Goal: Information Seeking & Learning: Find specific fact

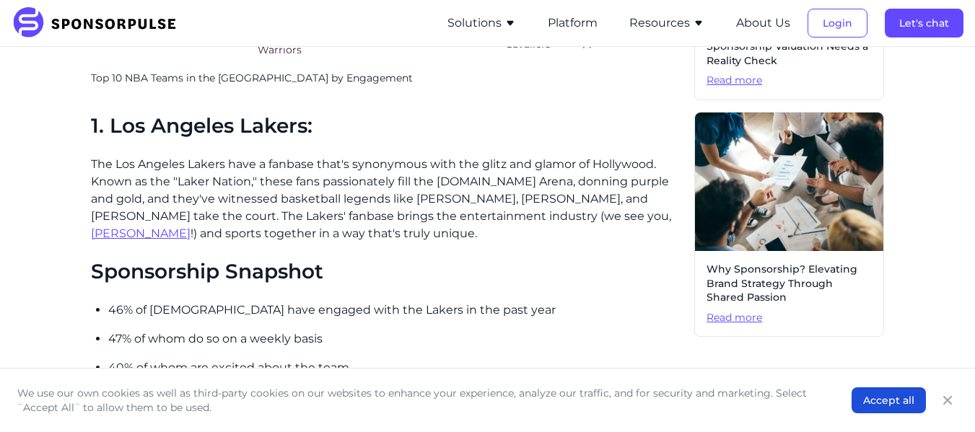
scroll to position [795, 0]
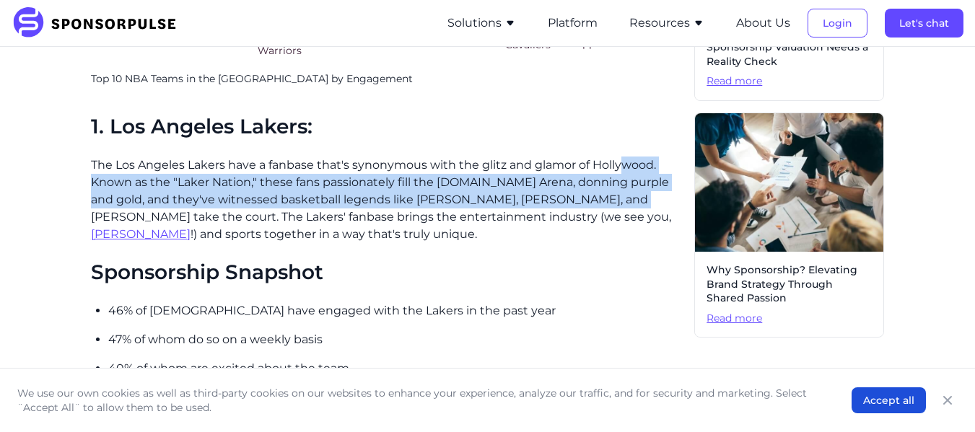
drag, startPoint x: 605, startPoint y: 198, endPoint x: 619, endPoint y: 169, distance: 32.6
click at [619, 169] on p "The Los Angeles Lakers have a fanbase that's synonymous with the glitz and glam…" at bounding box center [387, 200] width 592 height 87
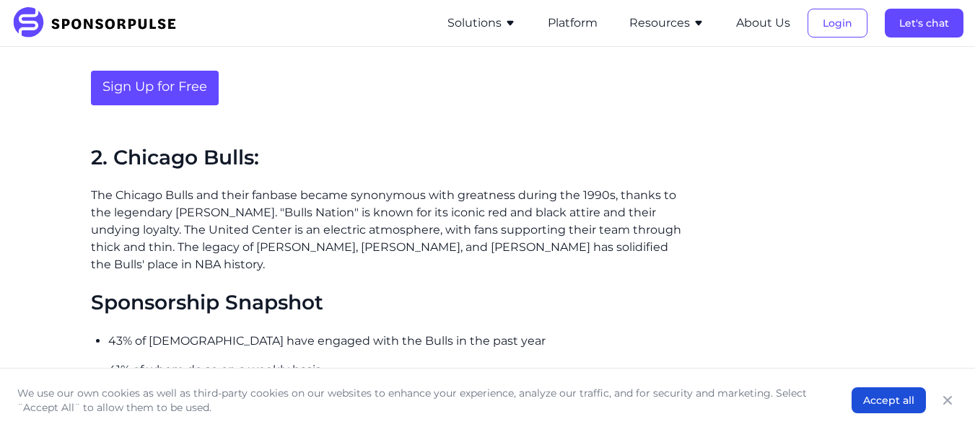
scroll to position [1182, 0]
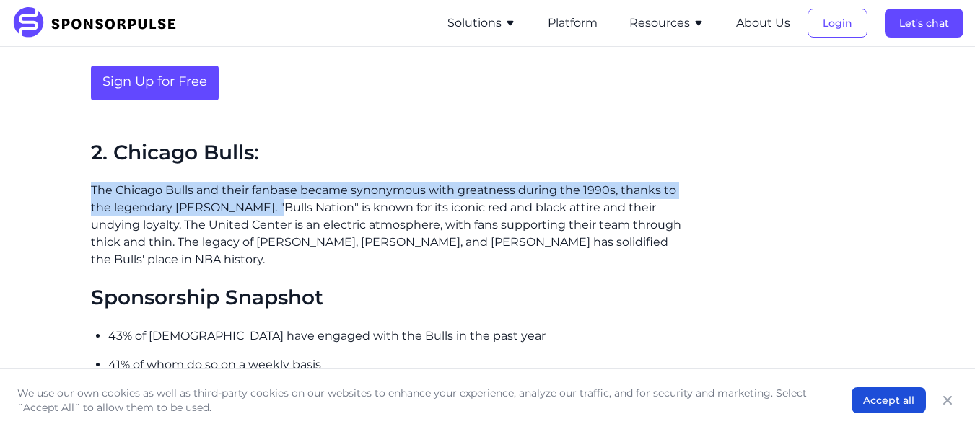
drag, startPoint x: 92, startPoint y: 187, endPoint x: 270, endPoint y: 212, distance: 180.0
click at [270, 212] on p "The Chicago Bulls and their fanbase became synonymous with greatness during the…" at bounding box center [387, 225] width 592 height 87
copy p "The Chicago Bulls and their fanbase became synonymous with greatness during the…"
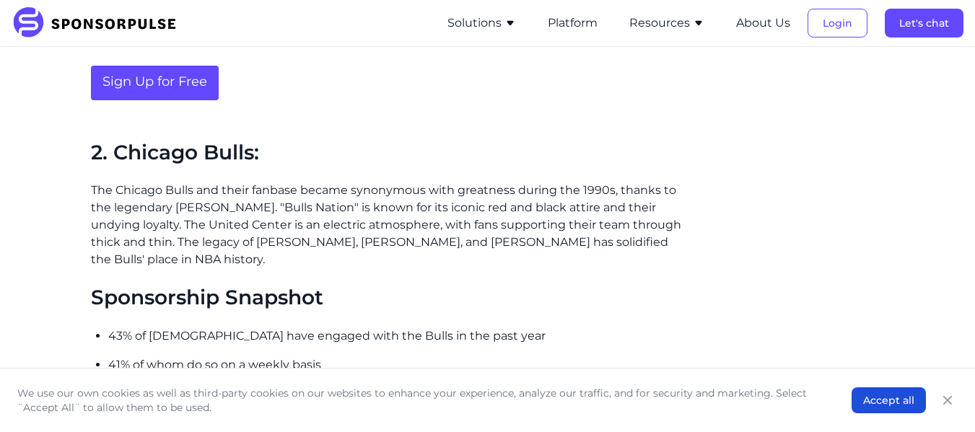
click at [297, 225] on p "The Chicago Bulls and their fanbase became synonymous with greatness during the…" at bounding box center [387, 225] width 592 height 87
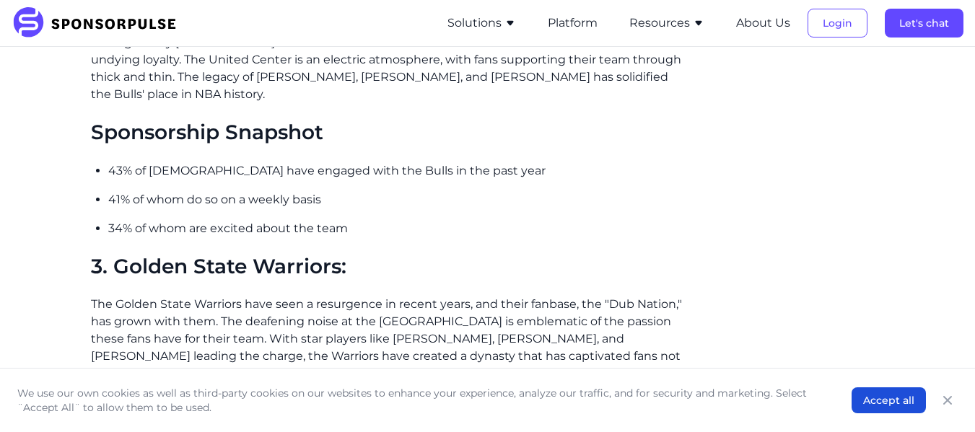
scroll to position [1352, 0]
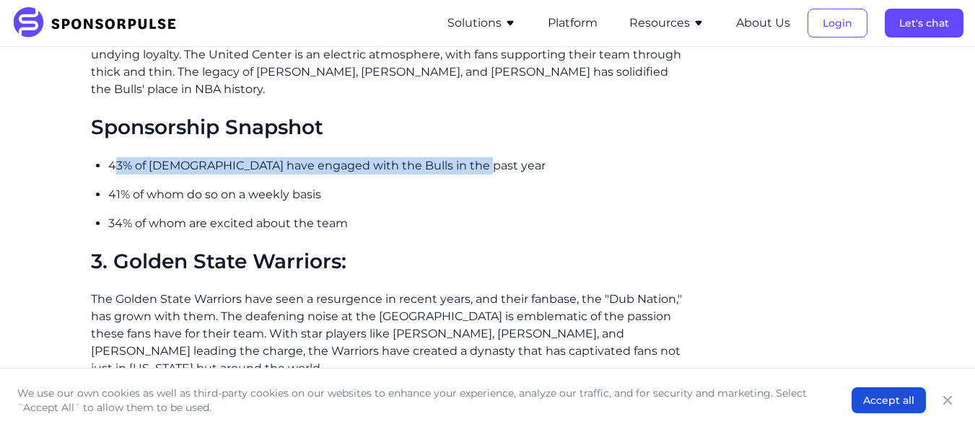
drag, startPoint x: 113, startPoint y: 167, endPoint x: 470, endPoint y: 157, distance: 358.0
click at [470, 157] on p "43% of [DEMOGRAPHIC_DATA] have engaged with the Bulls in the past year" at bounding box center [395, 165] width 574 height 17
copy p "3% of [DEMOGRAPHIC_DATA] have engaged with the Bulls in the past year"
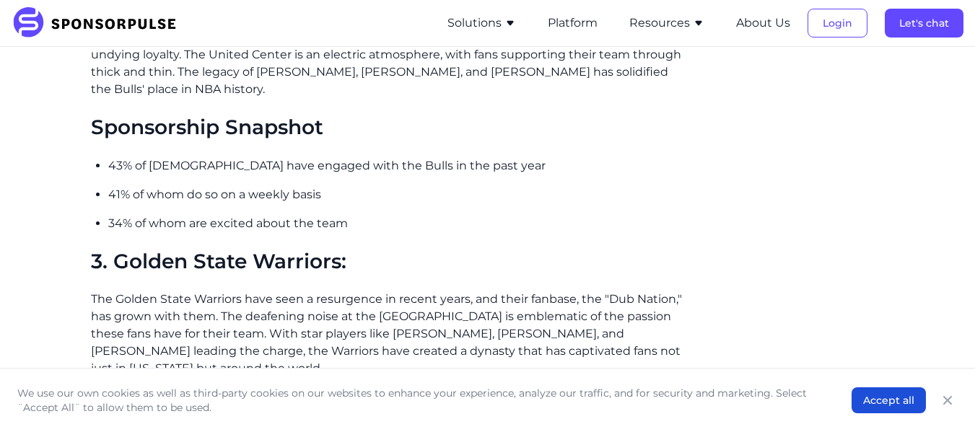
click at [105, 194] on div "The excitement and passion of NBA fans play a significant role in making basket…" at bounding box center [387, 175] width 592 height 2174
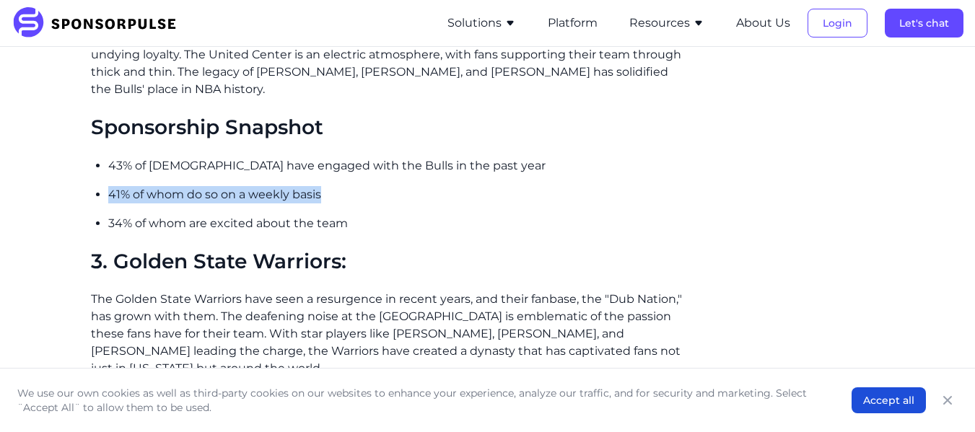
drag, startPoint x: 110, startPoint y: 194, endPoint x: 374, endPoint y: 190, distance: 264.8
click at [374, 190] on p "41% of whom do so on a weekly basis" at bounding box center [395, 194] width 574 height 17
copy p "41% of whom do so on a weekly basis"
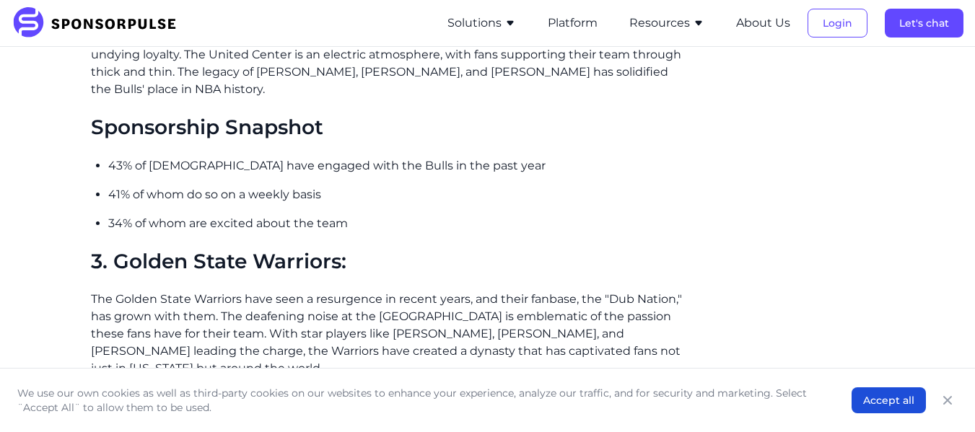
click at [337, 216] on p "34% of whom are excited about the team" at bounding box center [395, 223] width 574 height 17
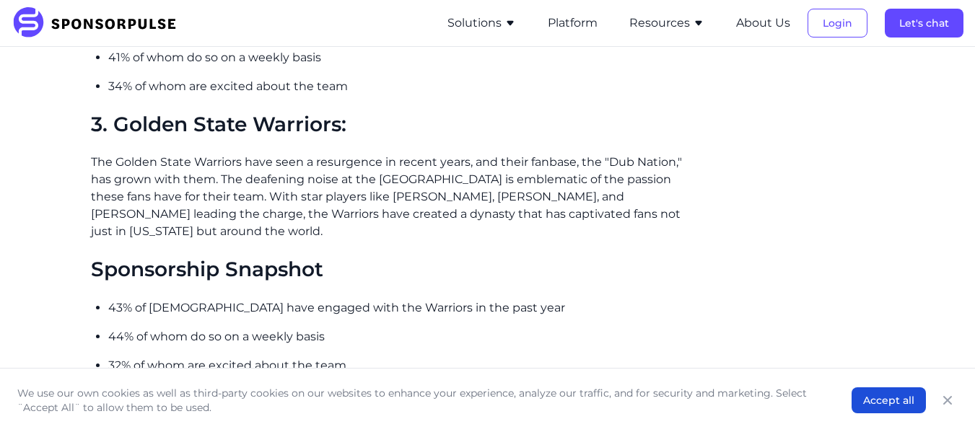
scroll to position [1491, 0]
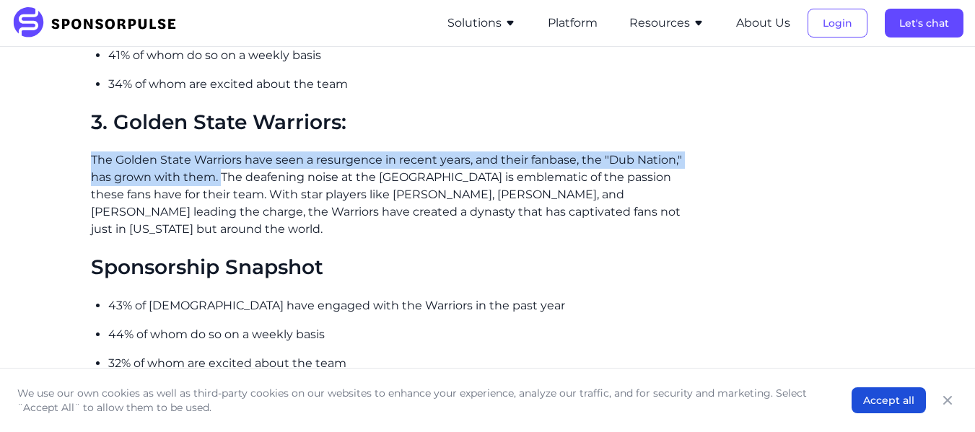
drag, startPoint x: 92, startPoint y: 160, endPoint x: 220, endPoint y: 179, distance: 129.1
click at [220, 179] on p "The Golden State Warriors have seen a resurgence in recent years, and their fan…" at bounding box center [387, 195] width 592 height 87
copy p "The Golden State Warriors have seen a resurgence in recent years, and their fan…"
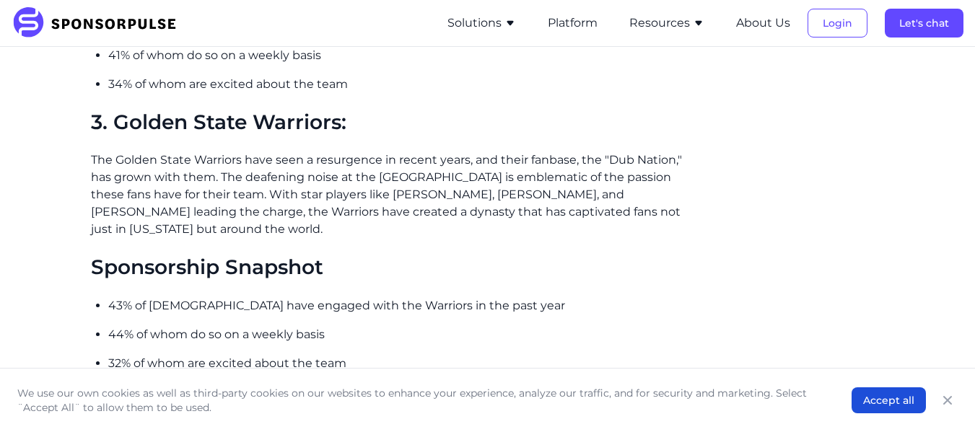
click at [234, 195] on p "The Golden State Warriors have seen a resurgence in recent years, and their fan…" at bounding box center [387, 195] width 592 height 87
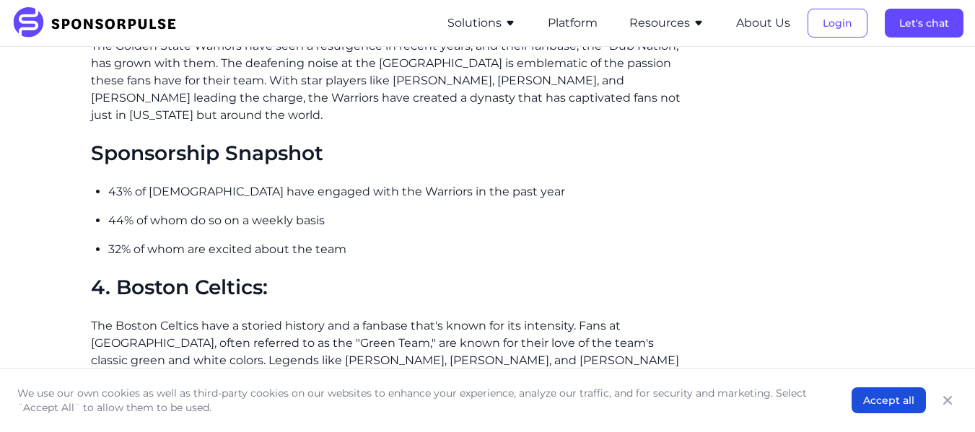
scroll to position [1606, 0]
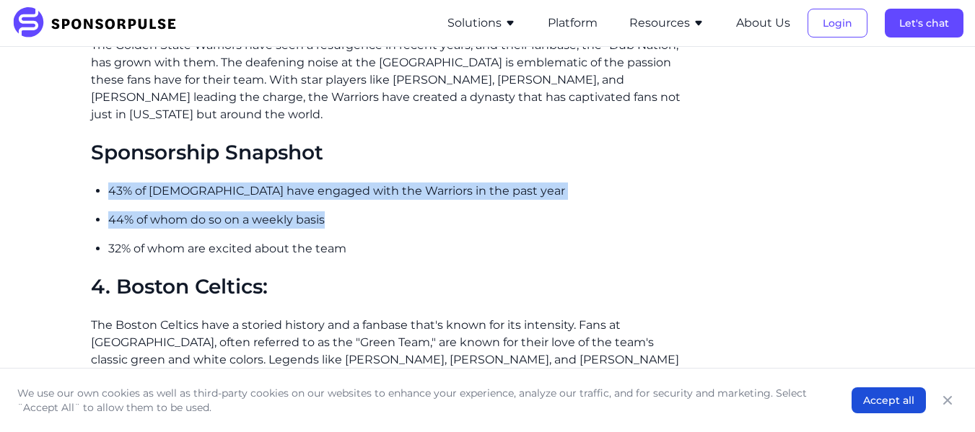
drag, startPoint x: 109, startPoint y: 187, endPoint x: 369, endPoint y: 228, distance: 263.7
click at [369, 228] on ul "43% of [DEMOGRAPHIC_DATA] have engaged with the Warriors in the past year 44% o…" at bounding box center [395, 220] width 574 height 75
copy ul "43% of [DEMOGRAPHIC_DATA] have engaged with the Warriors in the past year 44% o…"
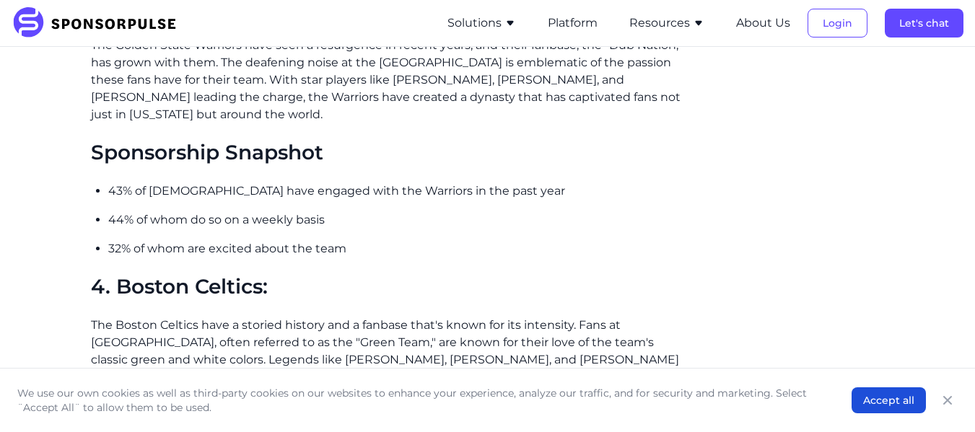
click at [319, 242] on p "32% of whom are excited about the team" at bounding box center [395, 248] width 574 height 17
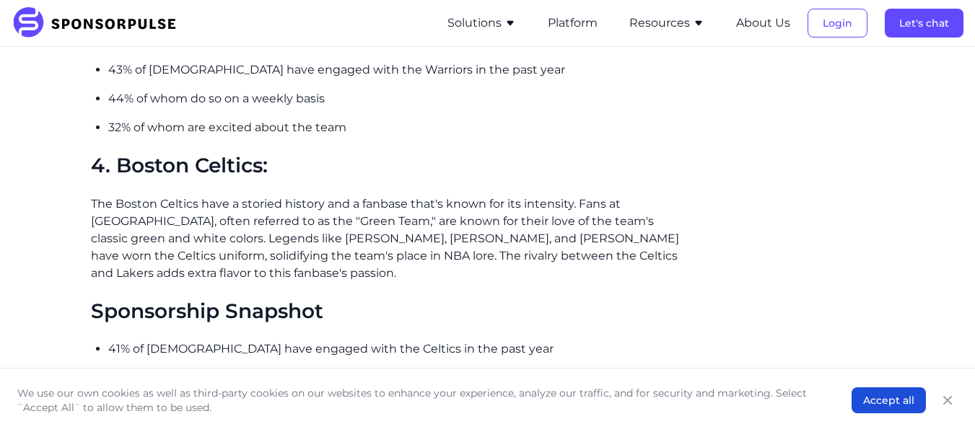
scroll to position [1729, 0]
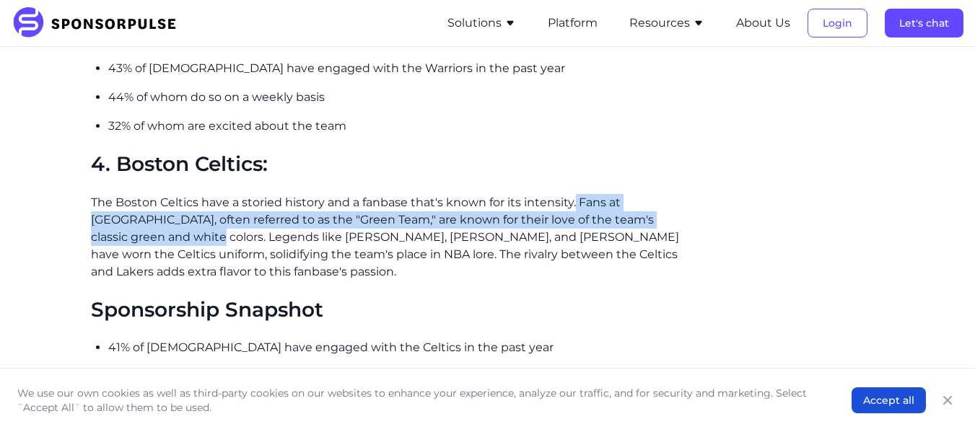
drag, startPoint x: 573, startPoint y: 202, endPoint x: 163, endPoint y: 237, distance: 411.3
click at [163, 237] on p "The Boston Celtics have a storied history and a fanbase that's known for its in…" at bounding box center [387, 237] width 592 height 87
copy p "Fans at [GEOGRAPHIC_DATA], often referred to as the "Green Team," are known for…"
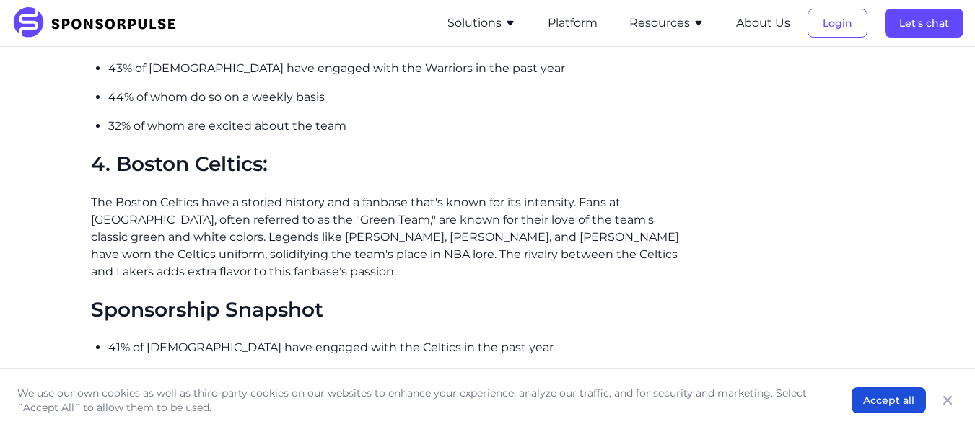
click at [416, 277] on p "The Boston Celtics have a storied history and a fanbase that's known for its in…" at bounding box center [387, 237] width 592 height 87
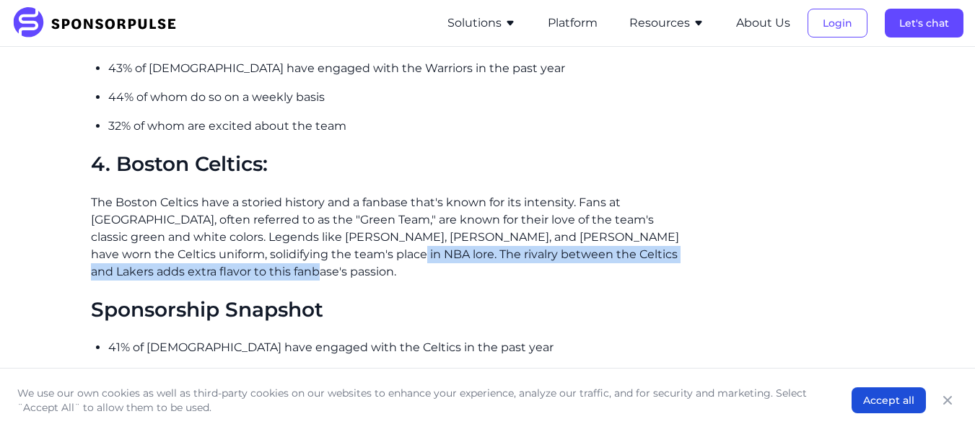
drag, startPoint x: 321, startPoint y: 250, endPoint x: 340, endPoint y: 272, distance: 29.2
click at [340, 272] on p "The Boston Celtics have a storied history and a fanbase that's known for its in…" at bounding box center [387, 237] width 592 height 87
copy p "The rivalry between the Celtics and Lakers adds extra flavor to this fanbase's …"
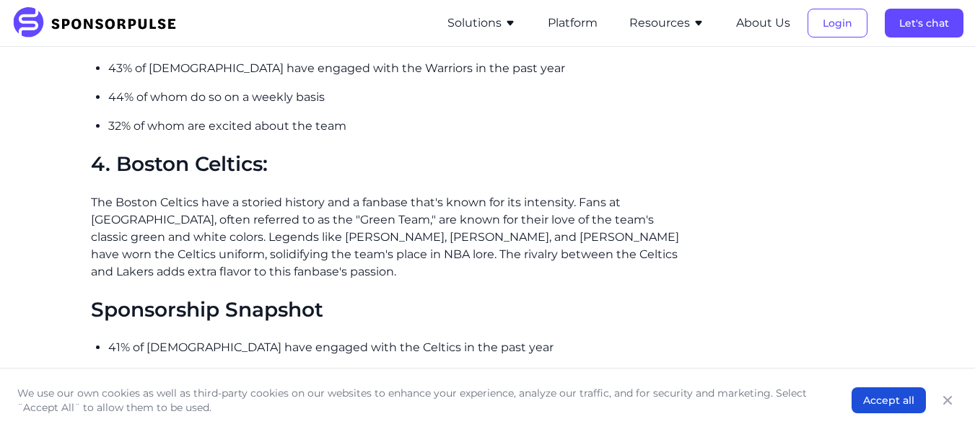
click at [387, 203] on p "The Boston Celtics have a storied history and a fanbase that's known for its in…" at bounding box center [387, 237] width 592 height 87
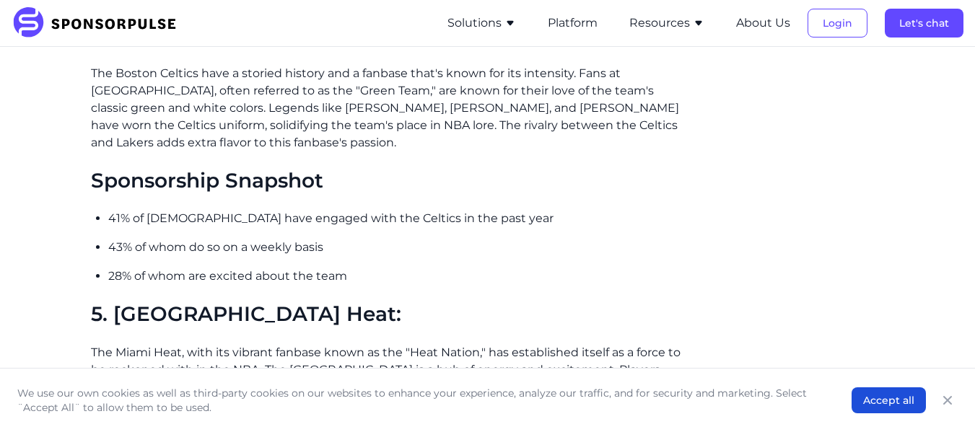
scroll to position [1863, 0]
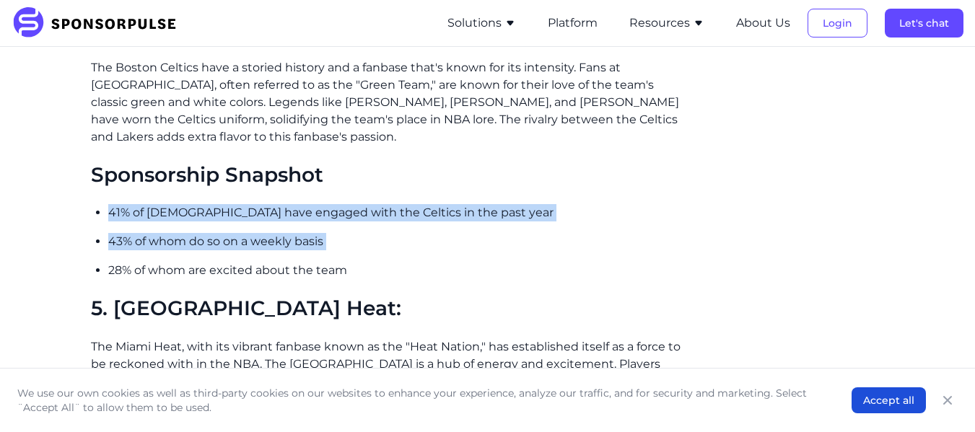
drag, startPoint x: 110, startPoint y: 214, endPoint x: 307, endPoint y: 258, distance: 201.7
click at [307, 258] on ul "41% of [DEMOGRAPHIC_DATA] have engaged with the Celtics in the past year 43% of…" at bounding box center [395, 241] width 574 height 75
copy ul "41% of [DEMOGRAPHIC_DATA] have engaged with the Celtics in the past year 43% of…"
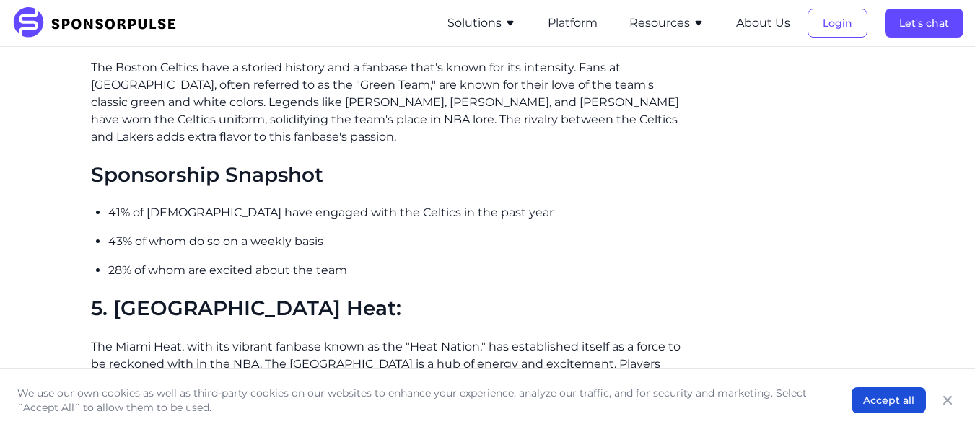
click at [357, 169] on h2 "Sponsorship Snapshot" at bounding box center [387, 175] width 592 height 25
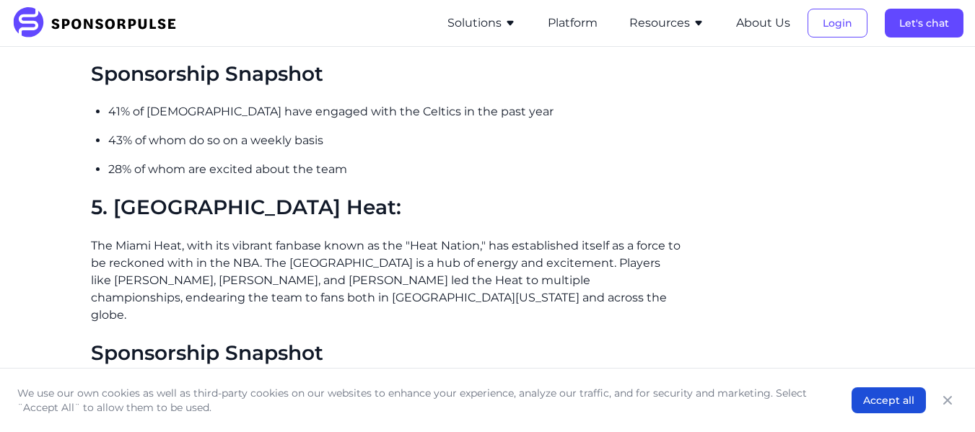
scroll to position [1965, 0]
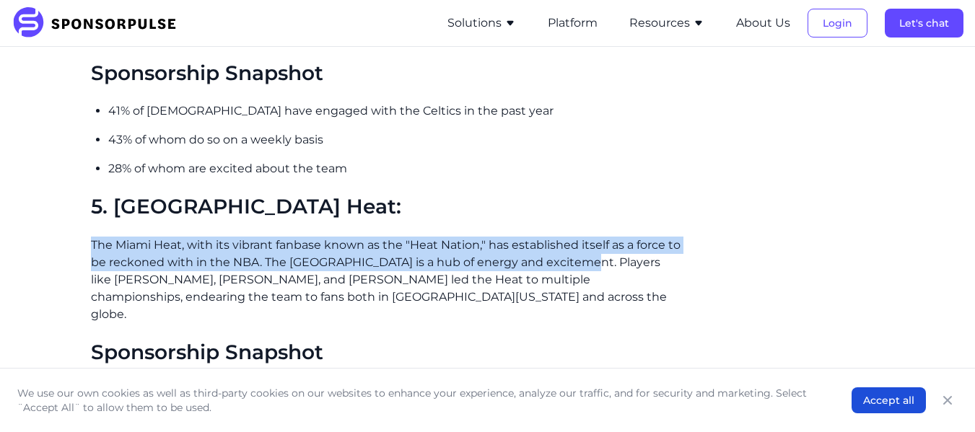
drag, startPoint x: 92, startPoint y: 244, endPoint x: 574, endPoint y: 259, distance: 482.2
click at [574, 259] on p "The Miami Heat, with its vibrant fanbase known as the "Heat Nation," has establ…" at bounding box center [387, 280] width 592 height 87
copy p "The Miami Heat, with its vibrant fanbase known as the "Heat Nation," has establ…"
click at [263, 237] on p "The Miami Heat, with its vibrant fanbase known as the "Heat Nation," has establ…" at bounding box center [387, 280] width 592 height 87
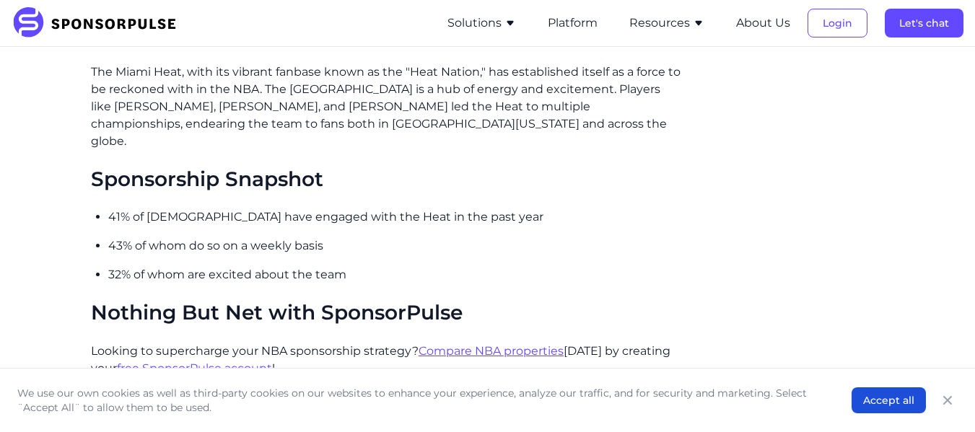
scroll to position [2139, 0]
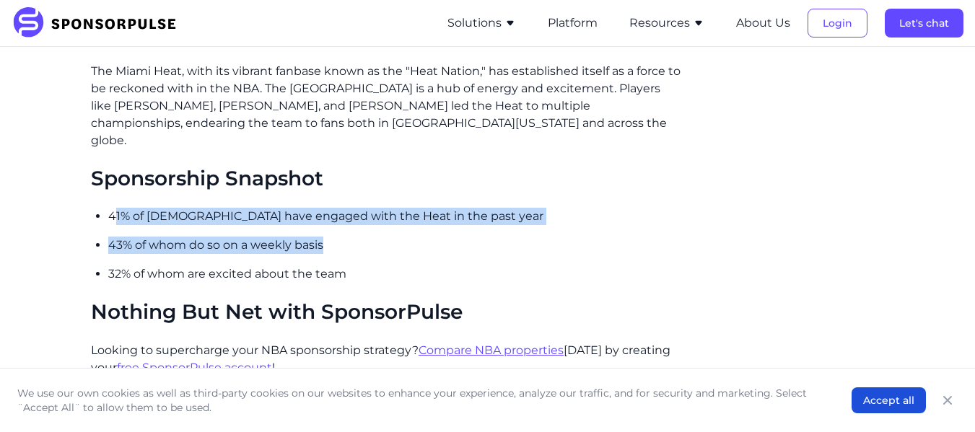
drag, startPoint x: 112, startPoint y: 196, endPoint x: 338, endPoint y: 234, distance: 228.9
click at [338, 234] on ul "41% of [DEMOGRAPHIC_DATA] have engaged with the Heat in the past year 43% of wh…" at bounding box center [395, 245] width 574 height 75
copy ul "1% of [DEMOGRAPHIC_DATA] have engaged with the Heat in the past year 43% of who…"
click at [270, 208] on p "41% of [DEMOGRAPHIC_DATA] have engaged with the Heat in the past year" at bounding box center [395, 216] width 574 height 17
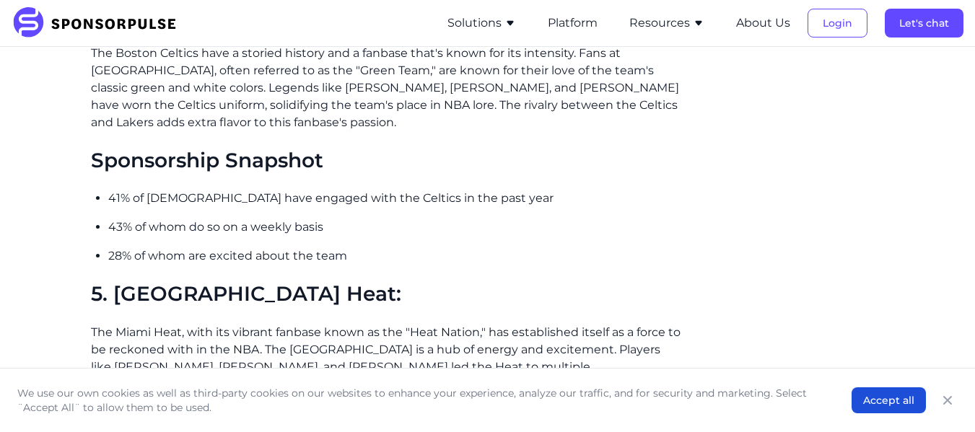
scroll to position [1877, 0]
